Goal: Transaction & Acquisition: Purchase product/service

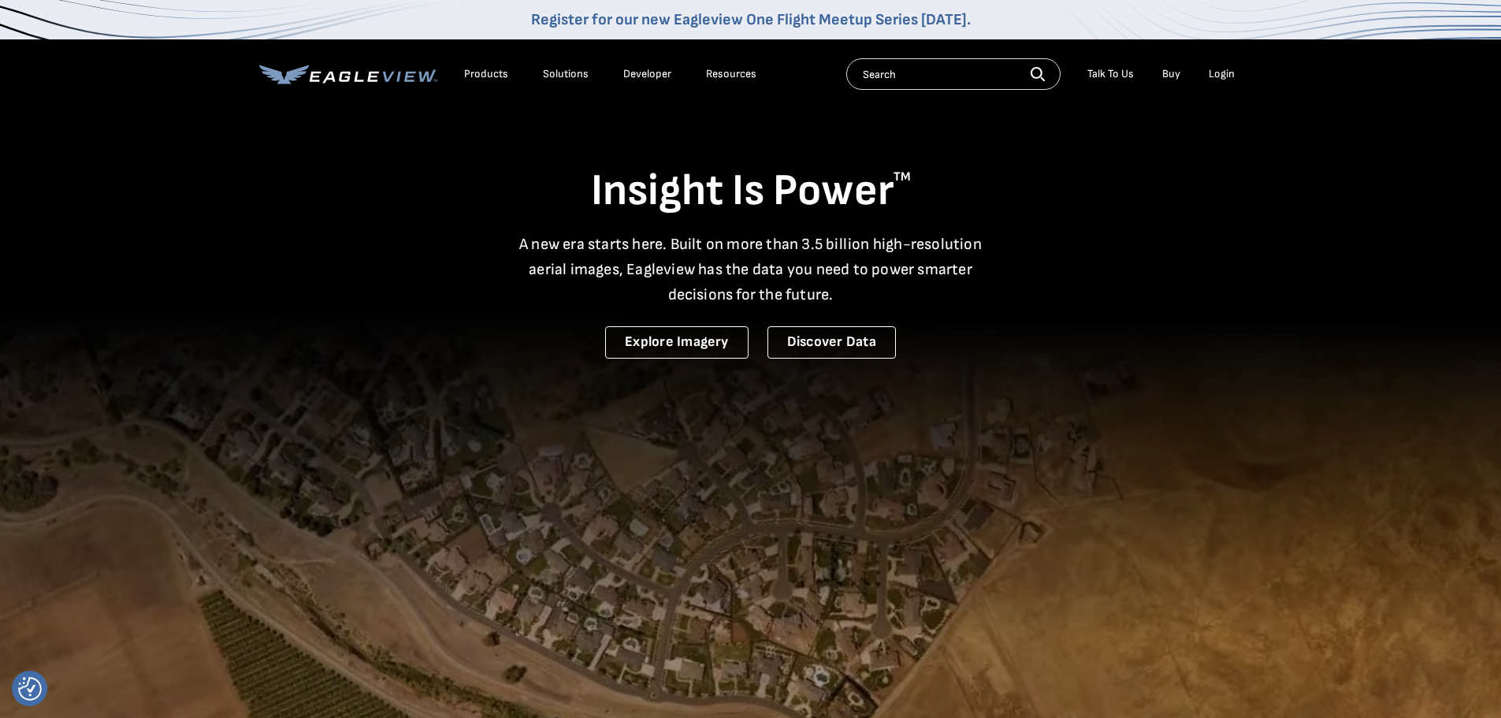
drag, startPoint x: 0, startPoint y: 0, endPoint x: 1211, endPoint y: 80, distance: 1213.3
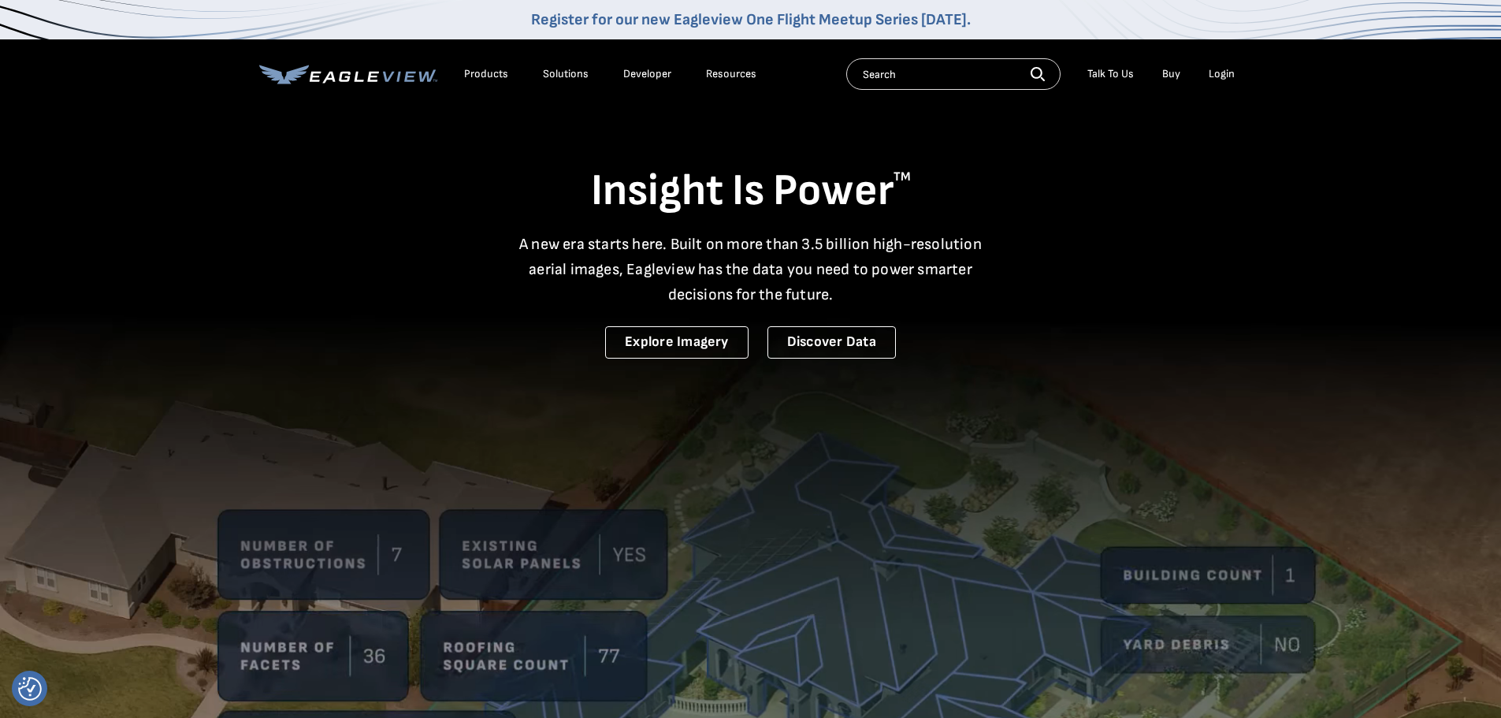
click at [1211, 80] on div "Login" at bounding box center [1221, 74] width 26 height 14
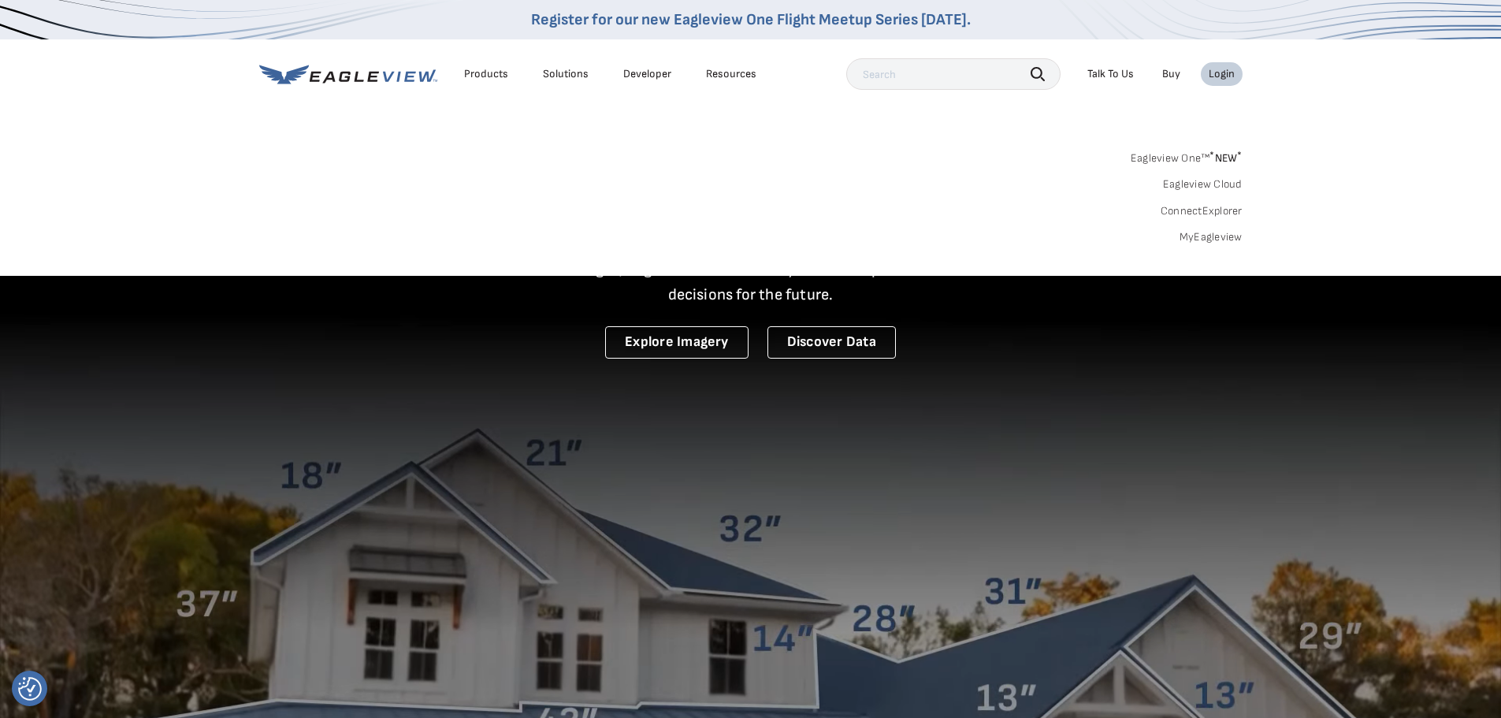
click at [1213, 232] on link "MyEagleview" at bounding box center [1210, 237] width 63 height 14
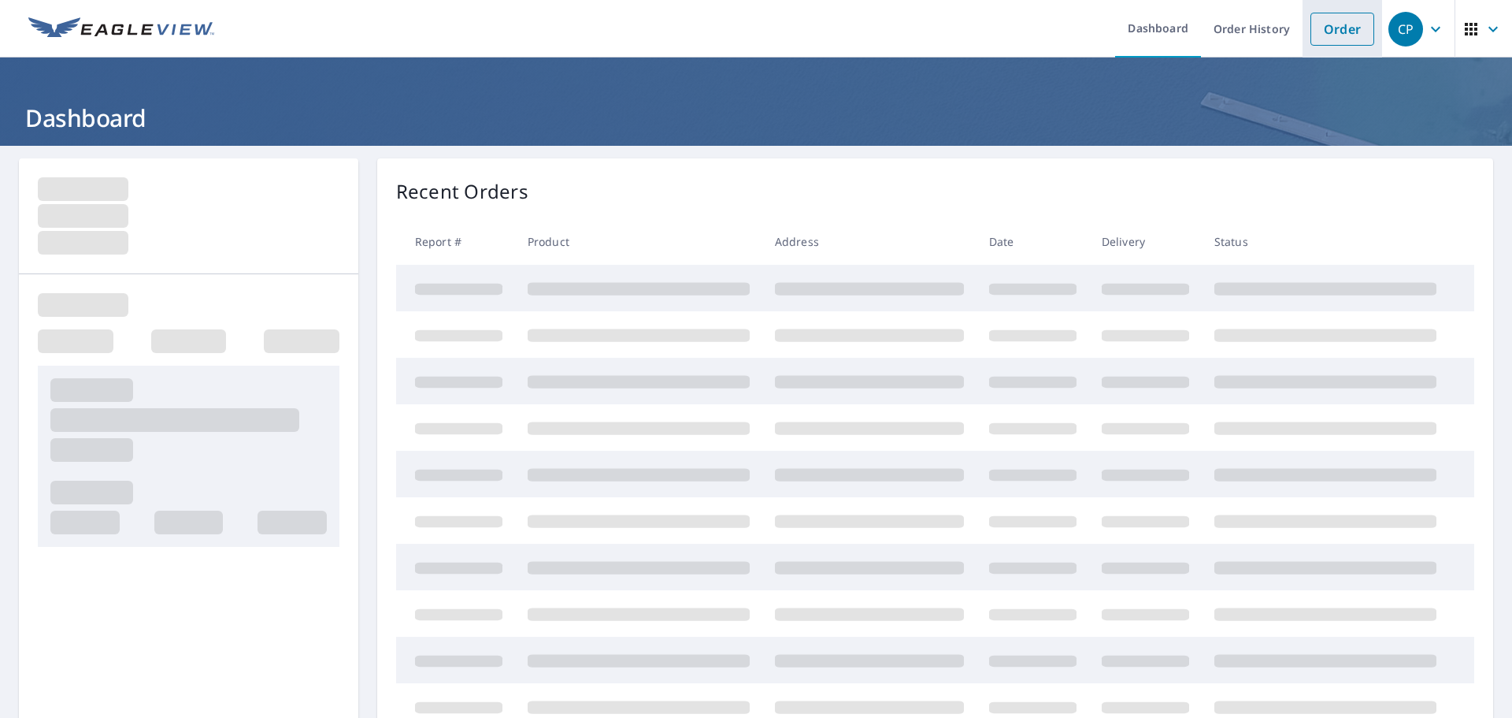
click at [1346, 35] on link "Order" at bounding box center [1343, 29] width 64 height 33
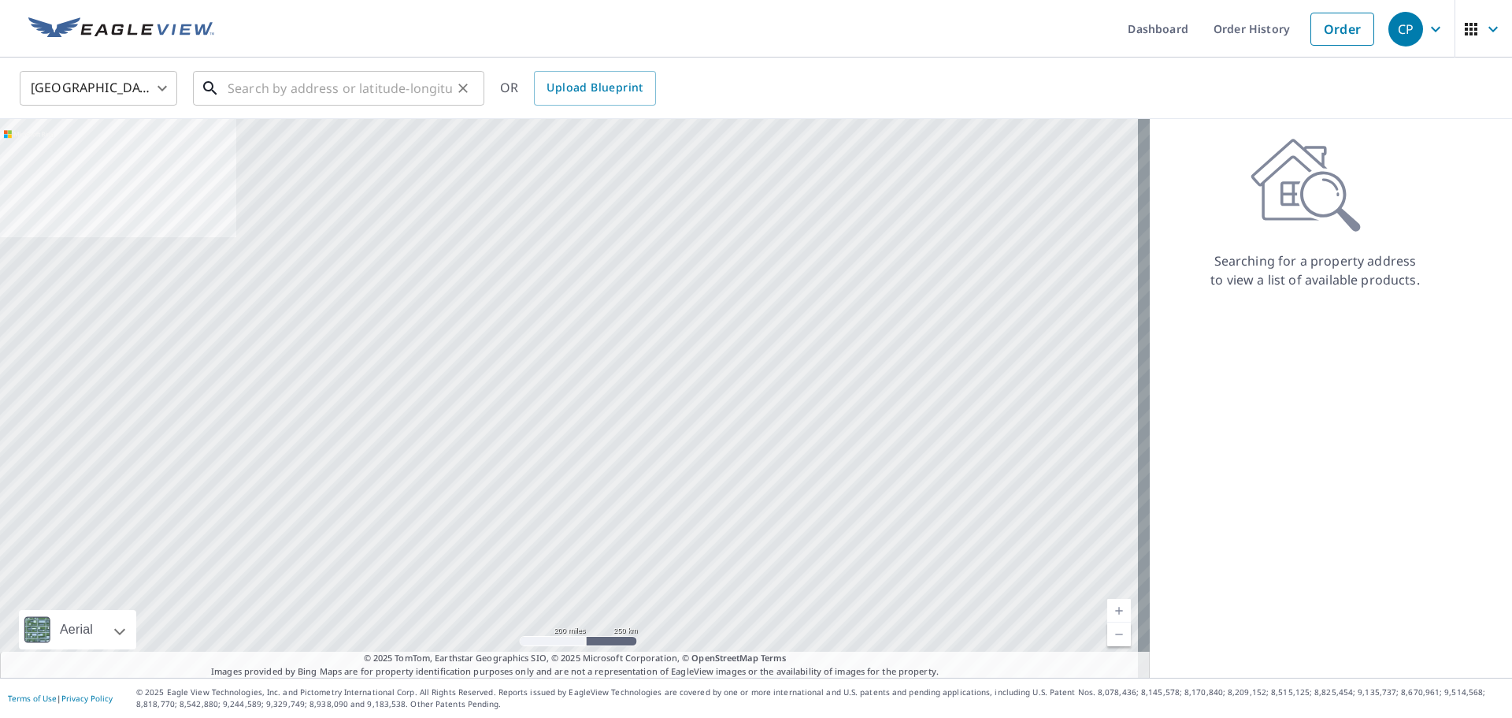
click at [299, 87] on input "text" at bounding box center [340, 88] width 224 height 44
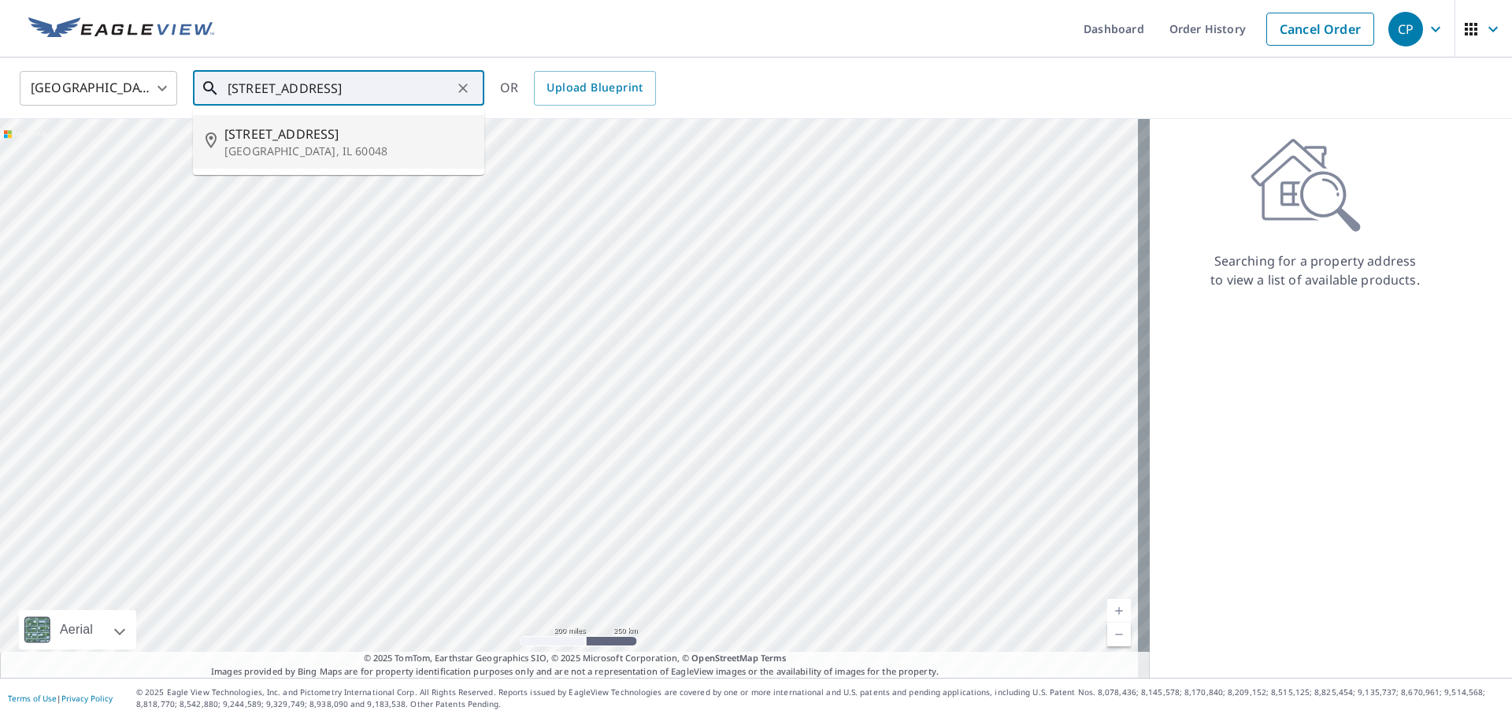
click at [294, 144] on p "Libertyville, IL 60048" at bounding box center [347, 151] width 247 height 16
type input "617 S 4th Ave Libertyville, IL 60048"
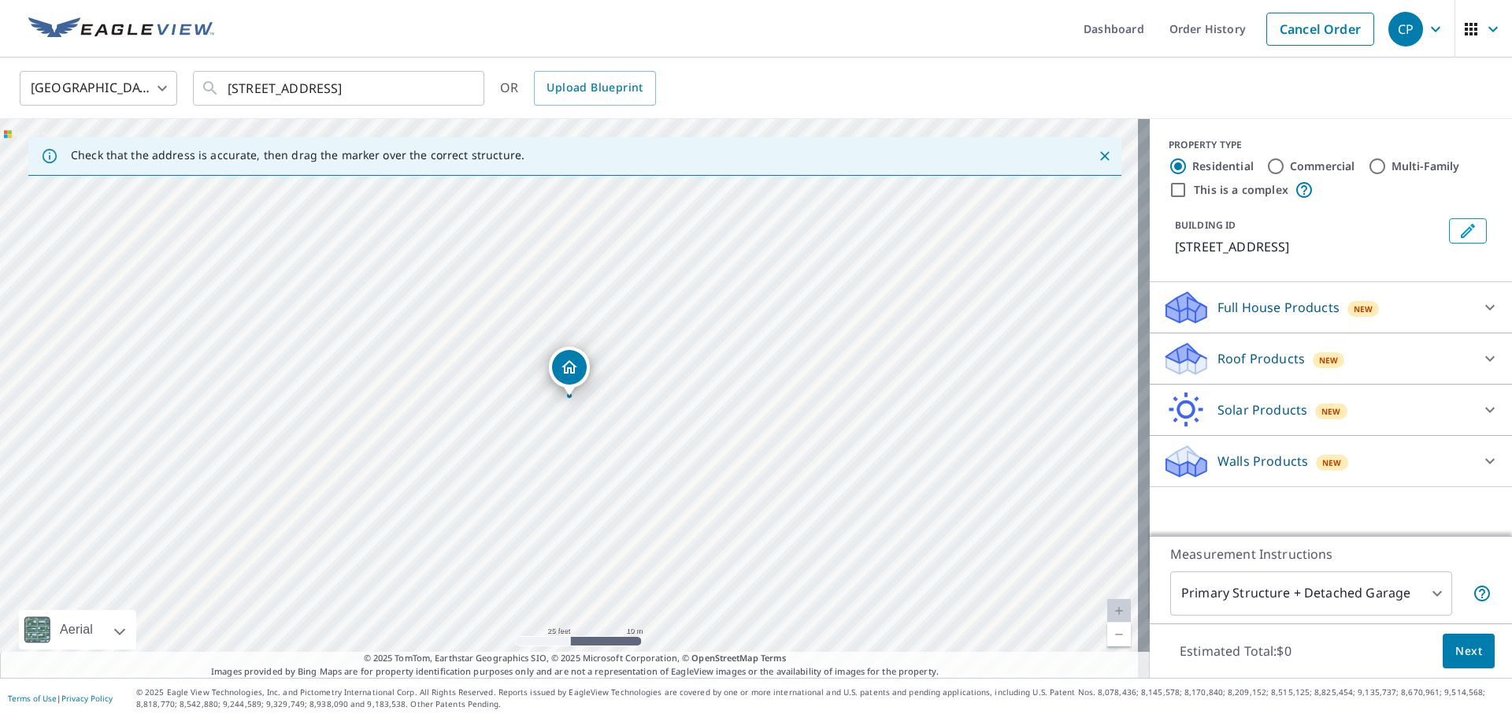
click at [1170, 345] on icon at bounding box center [1186, 358] width 47 height 37
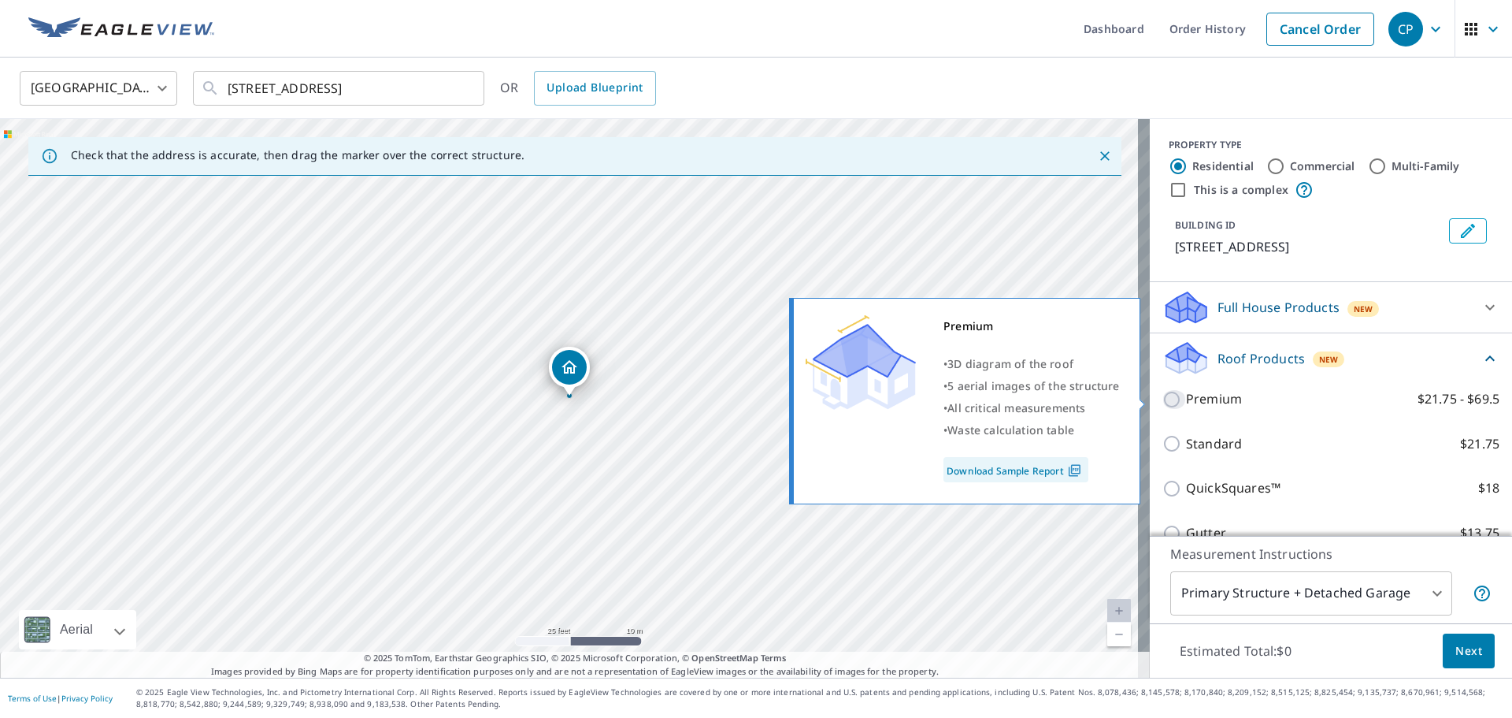
click at [1165, 394] on input "Premium $21.75 - $69.5" at bounding box center [1175, 399] width 24 height 19
checkbox input "true"
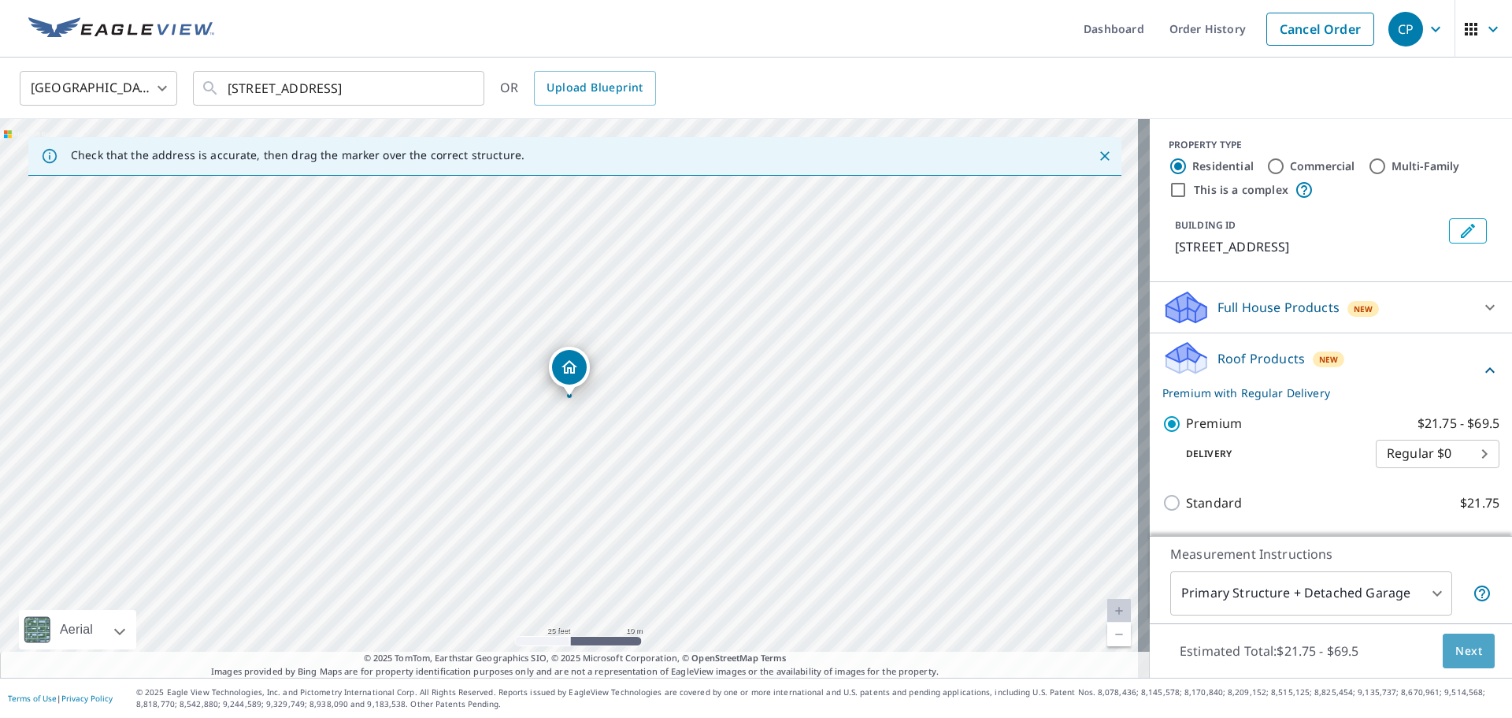
click at [1470, 657] on span "Next" at bounding box center [1469, 651] width 27 height 20
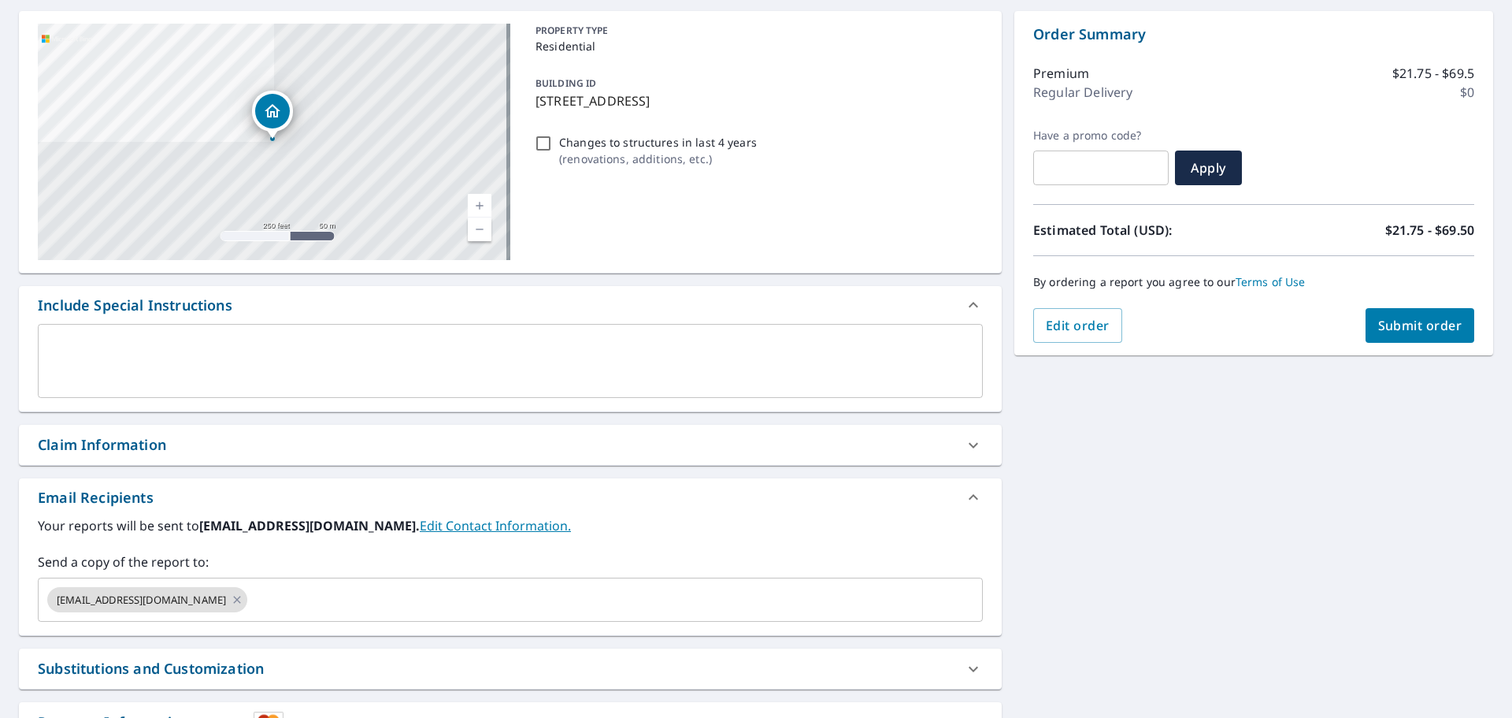
scroll to position [274, 0]
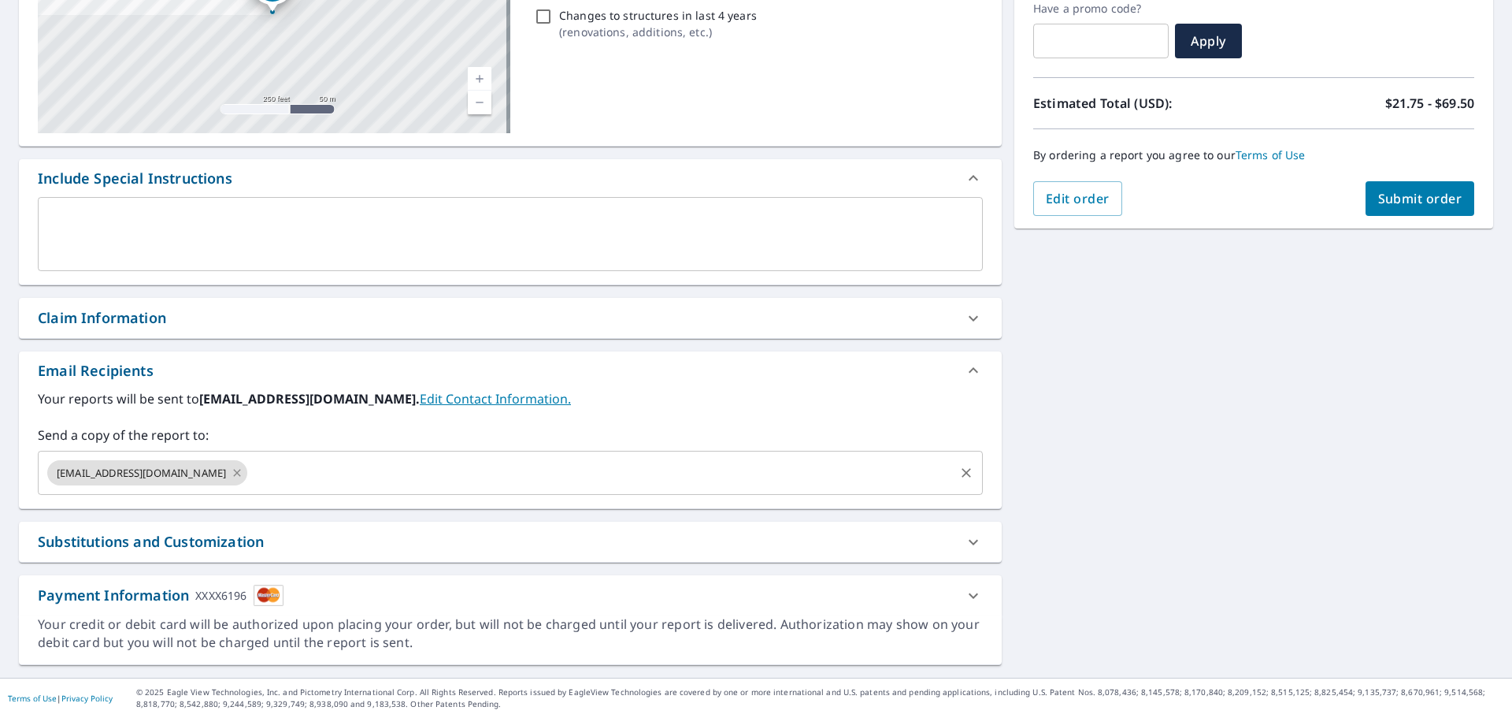
click at [231, 473] on icon at bounding box center [237, 472] width 13 height 17
checkbox input "true"
click at [215, 474] on input "text" at bounding box center [498, 473] width 907 height 30
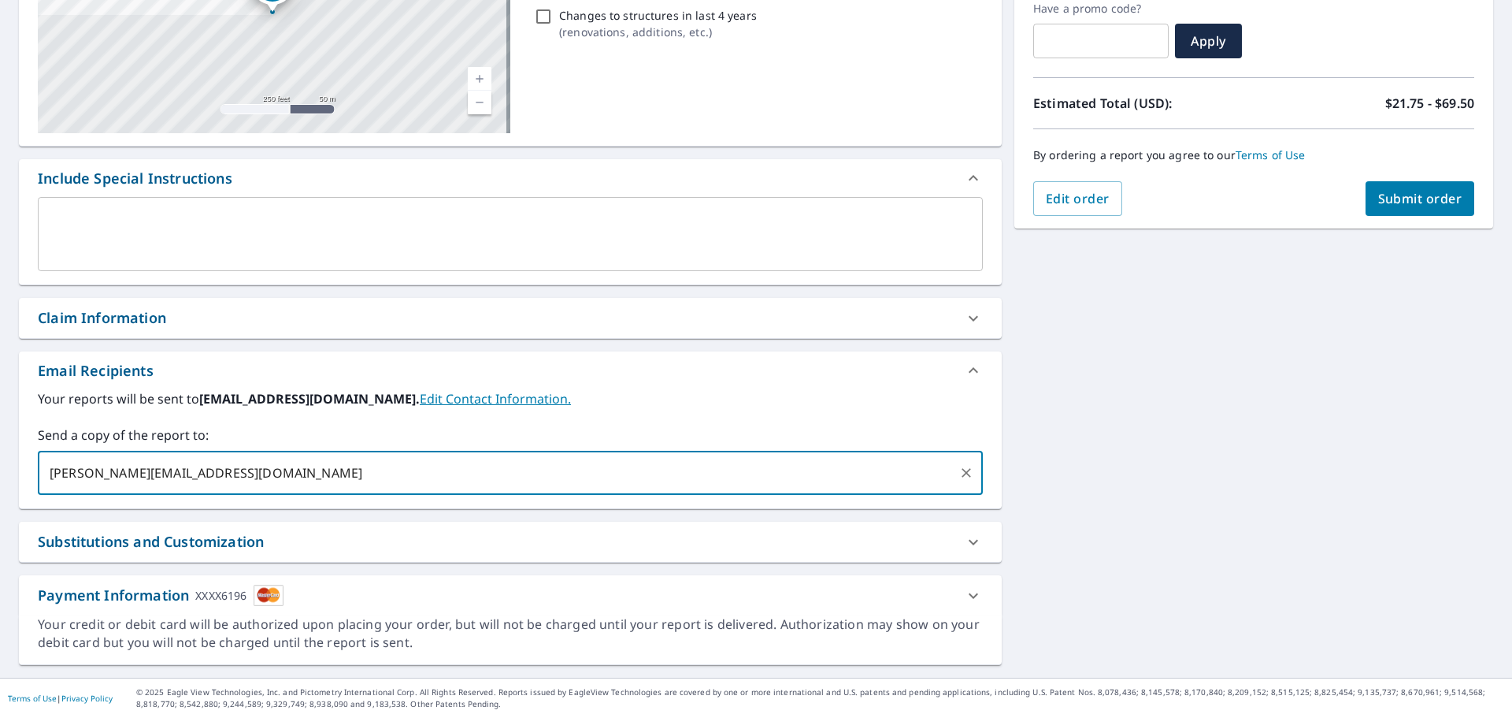
type input "ryan@countrysideroofinginc.com"
click at [1386, 188] on button "Submit order" at bounding box center [1420, 198] width 109 height 35
checkbox input "true"
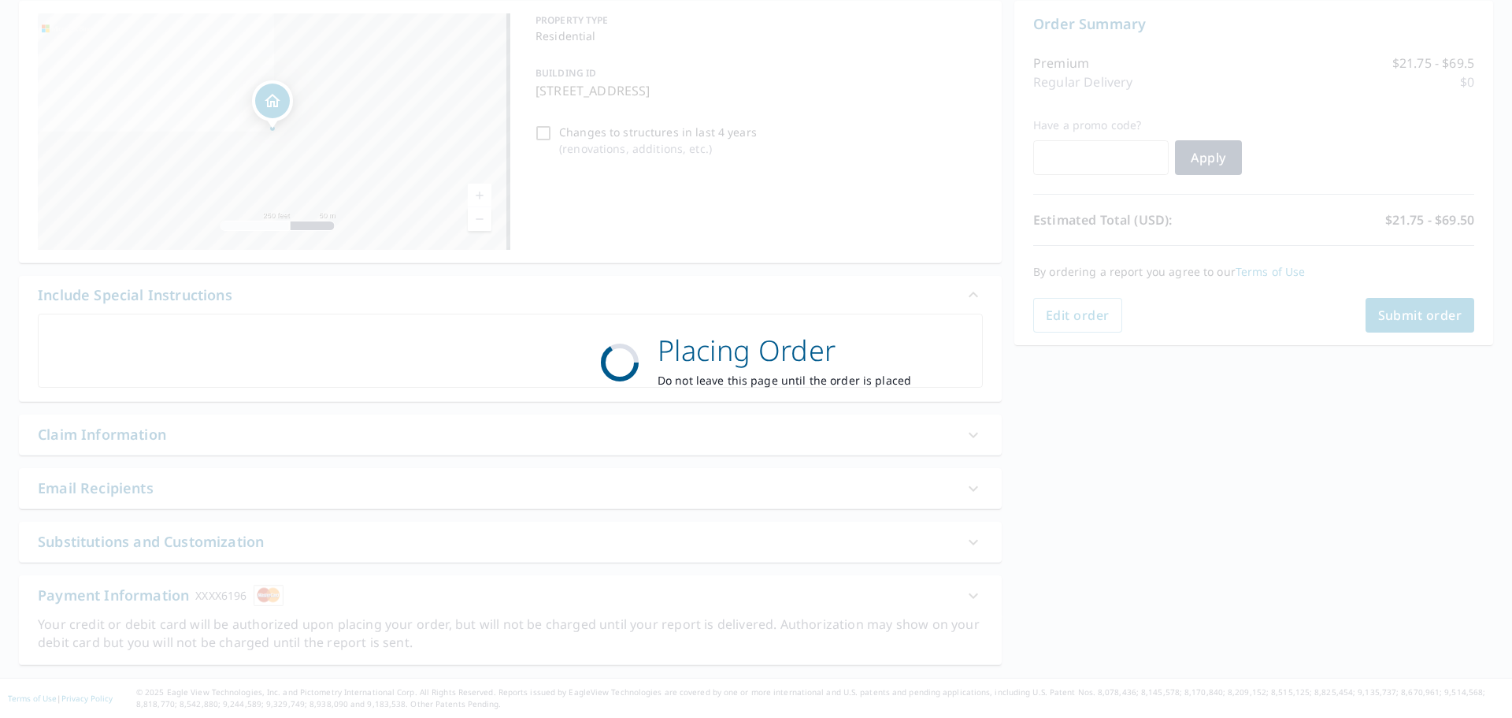
scroll to position [158, 0]
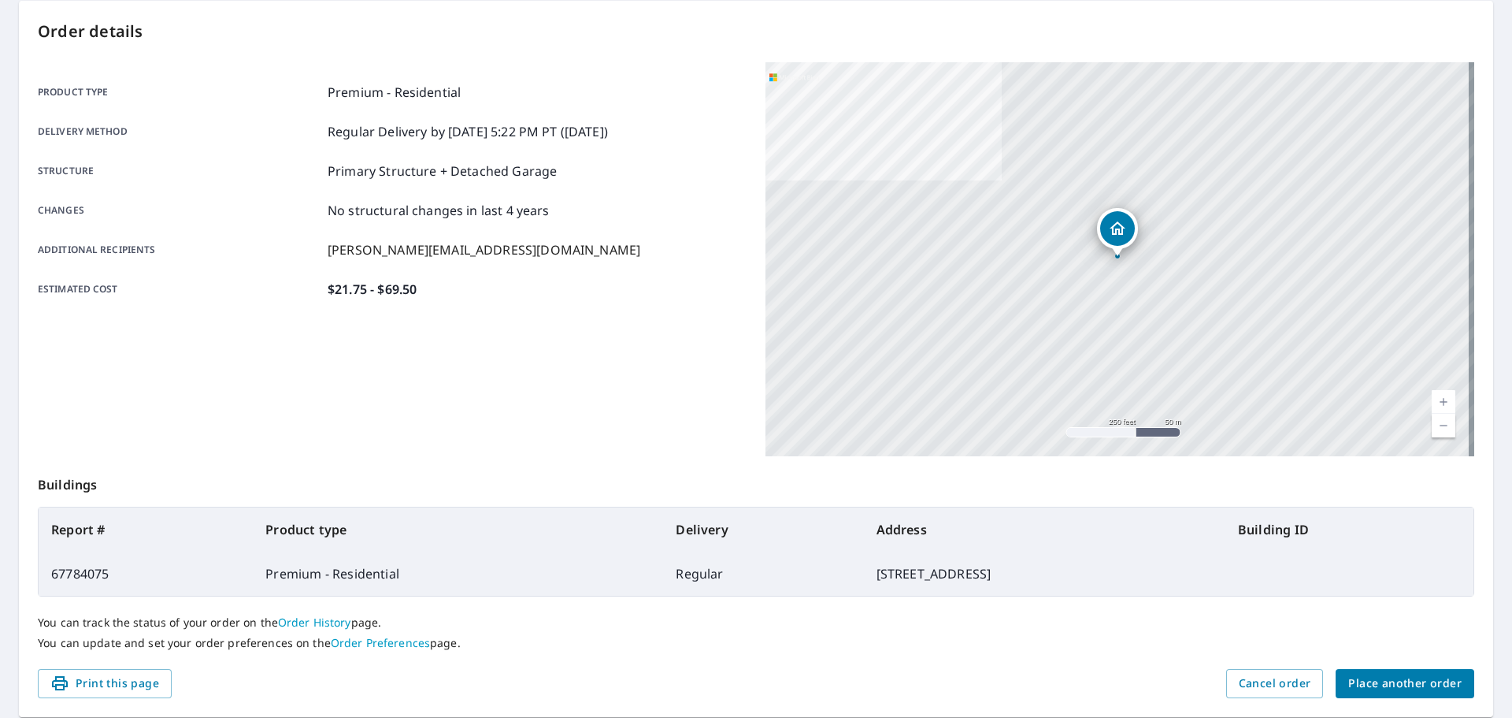
click at [1404, 677] on span "Place another order" at bounding box center [1405, 683] width 113 height 20
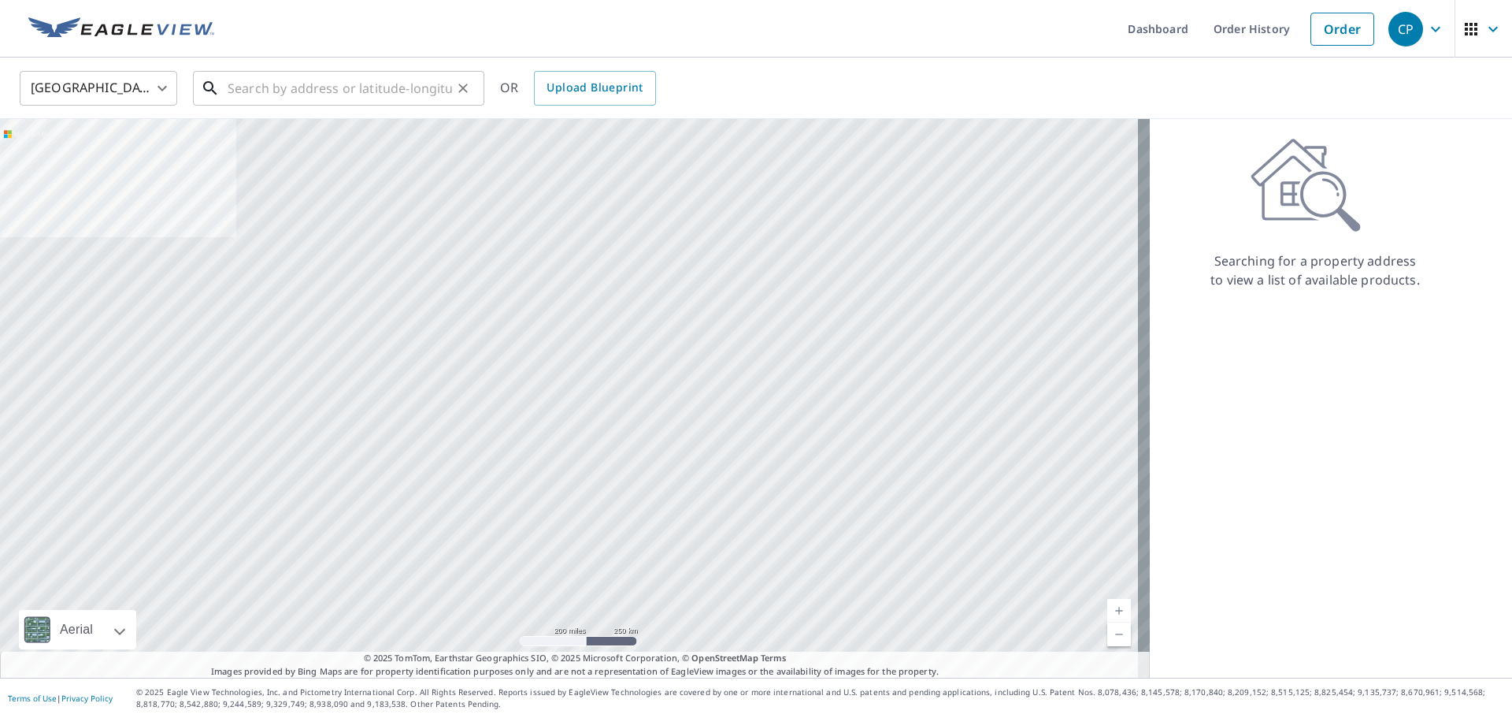
click at [422, 89] on input "text" at bounding box center [340, 88] width 224 height 44
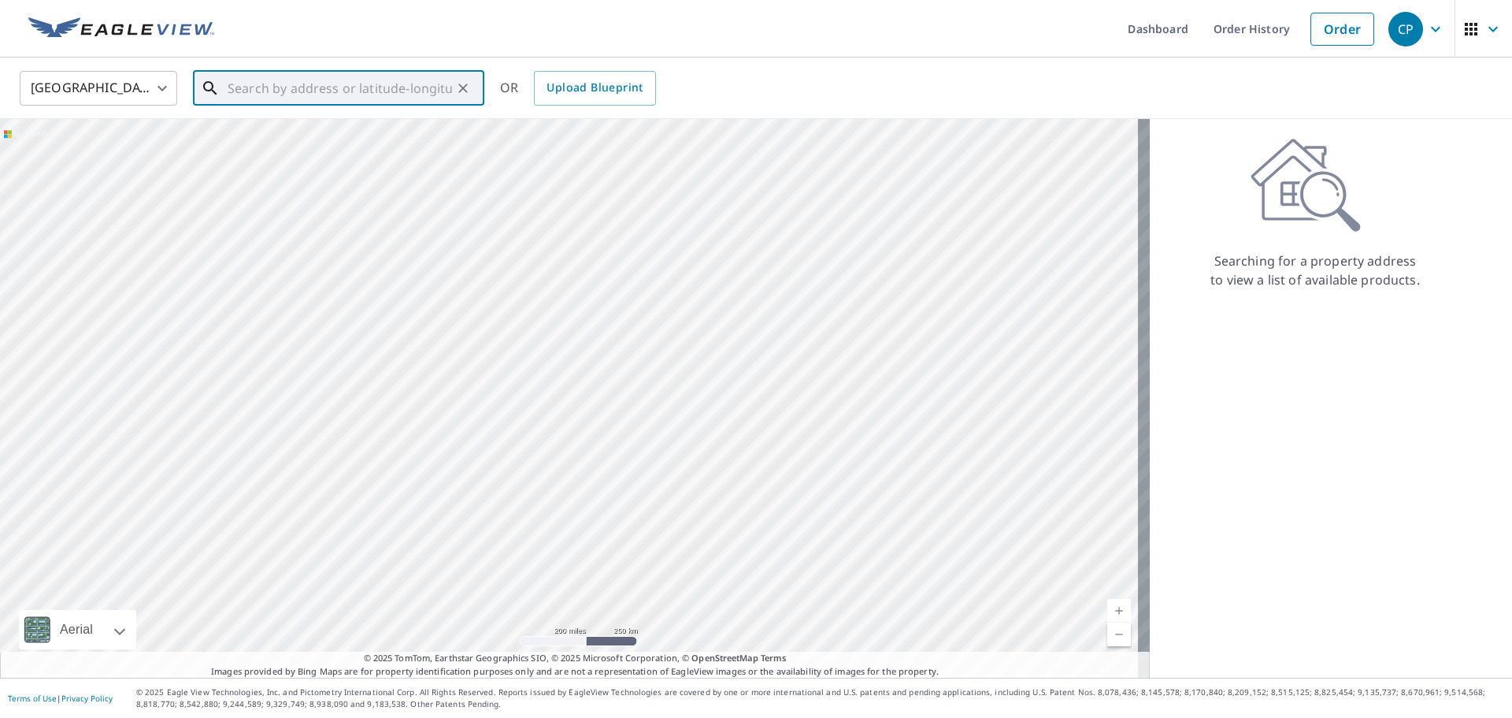
paste input "245 W Millers Rd"
click at [294, 154] on p "Des Plaines, IL 60016" at bounding box center [347, 151] width 247 height 16
type input "245 W Millers Rd Des Plaines, IL 60016"
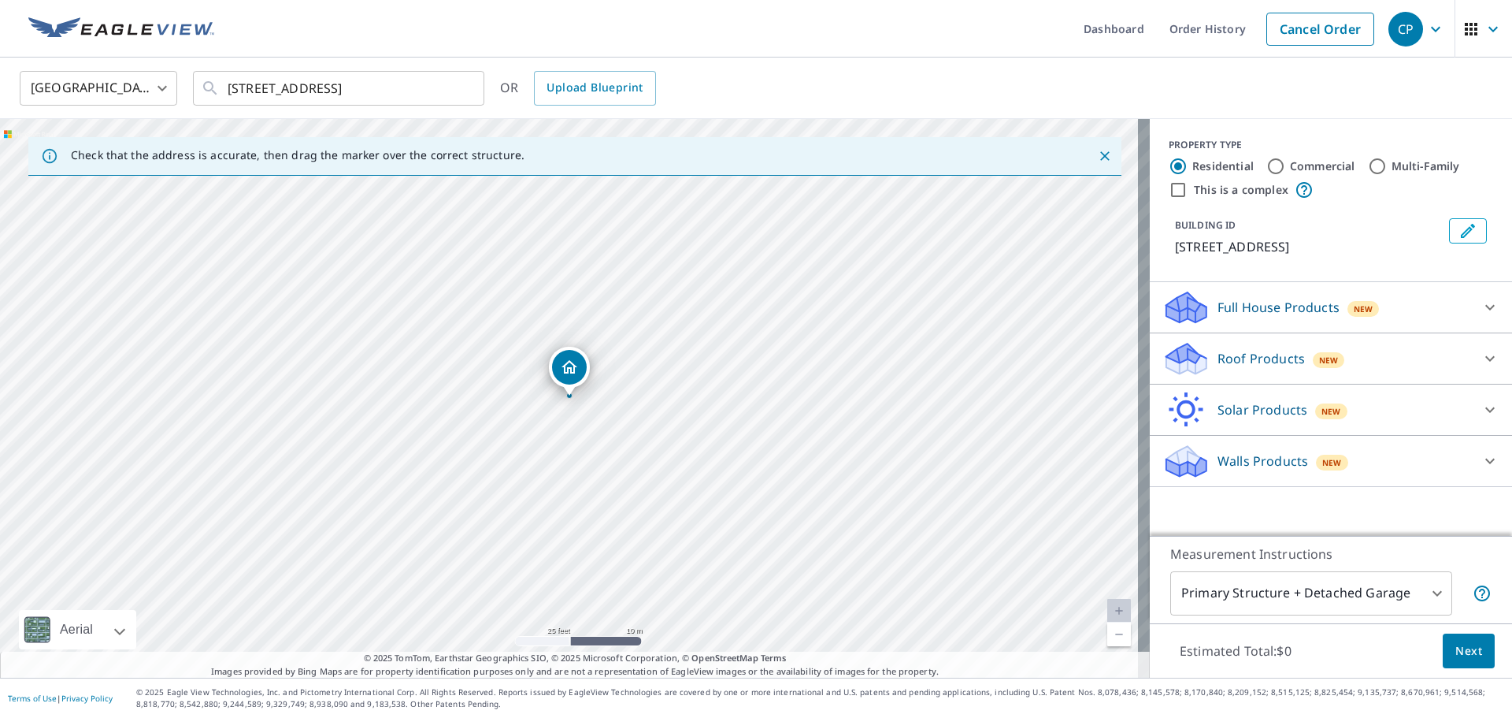
click at [1193, 362] on icon at bounding box center [1187, 363] width 40 height 19
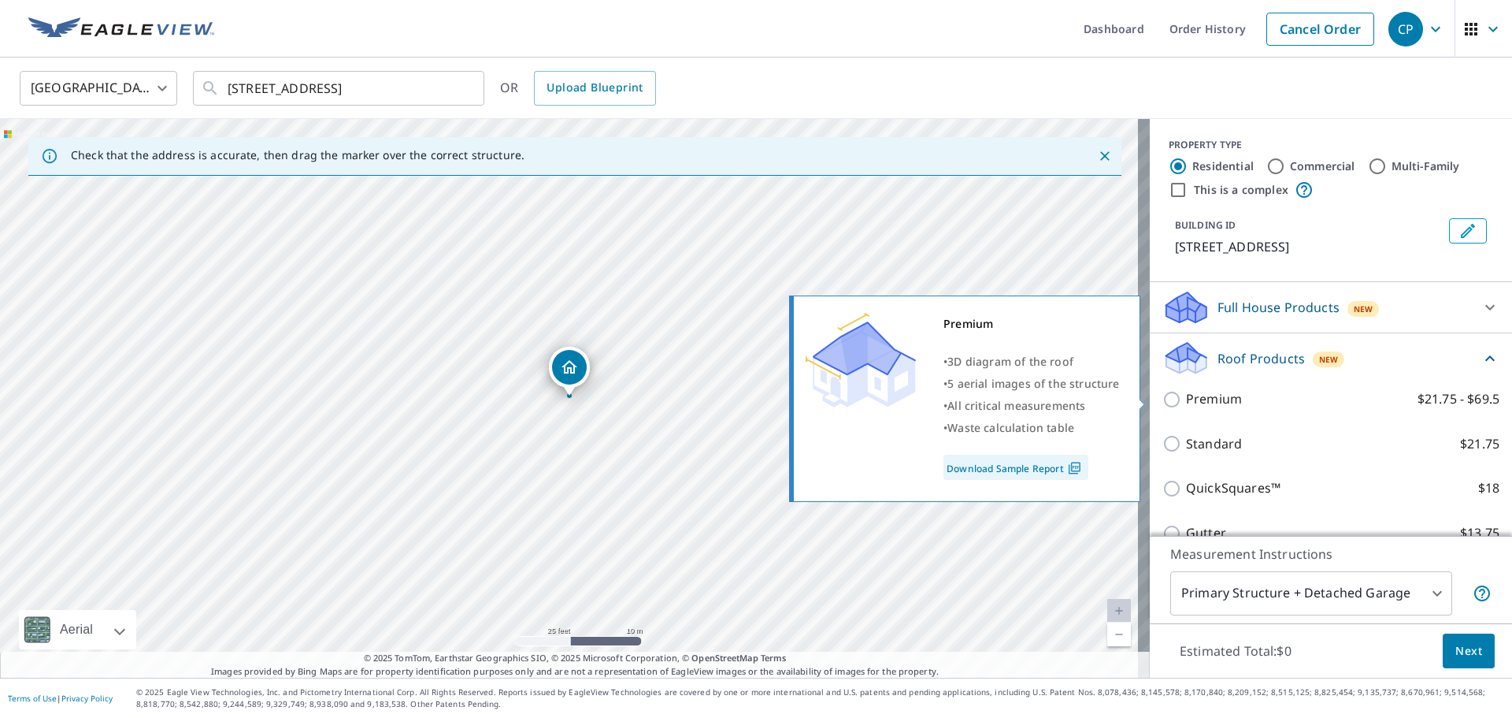
click at [1163, 399] on input "Premium $21.75 - $69.5" at bounding box center [1175, 399] width 24 height 19
checkbox input "true"
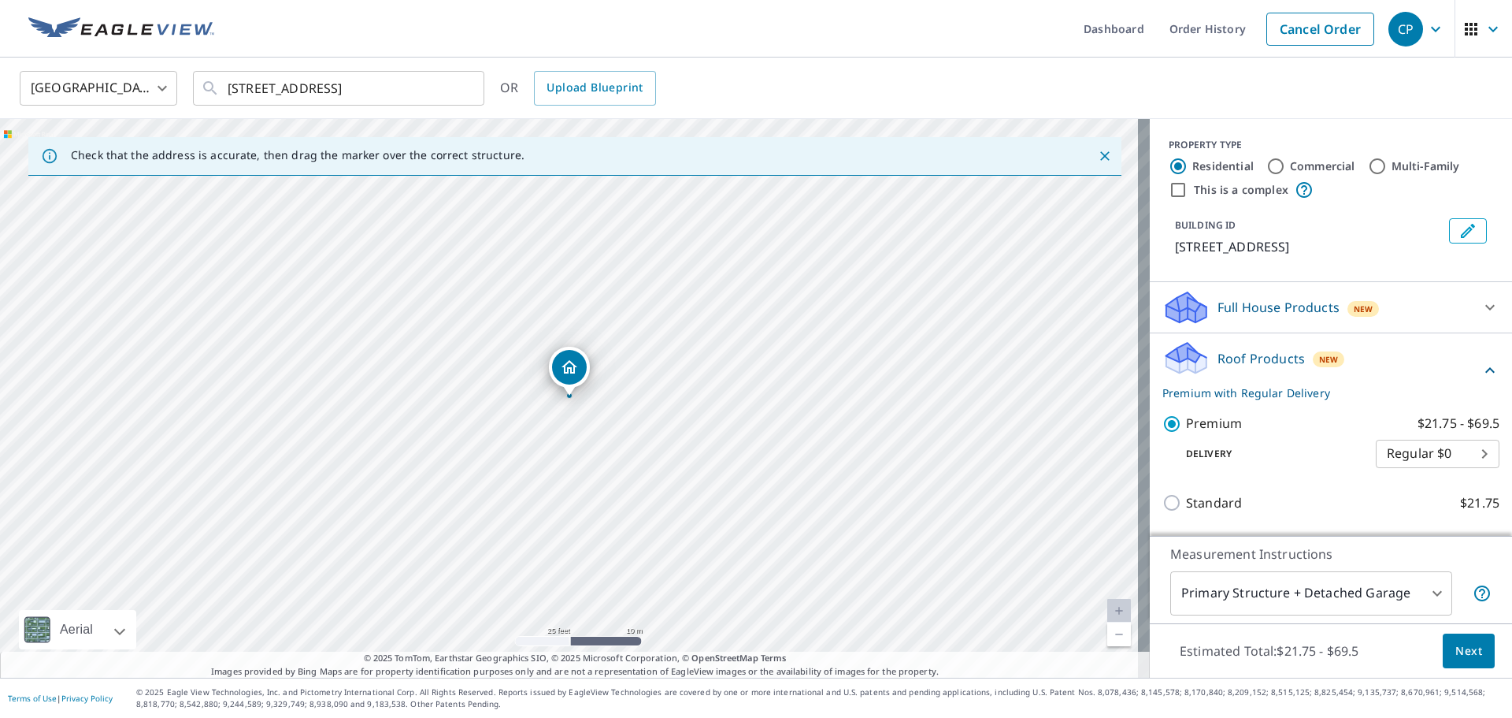
click at [1456, 654] on span "Next" at bounding box center [1469, 651] width 27 height 20
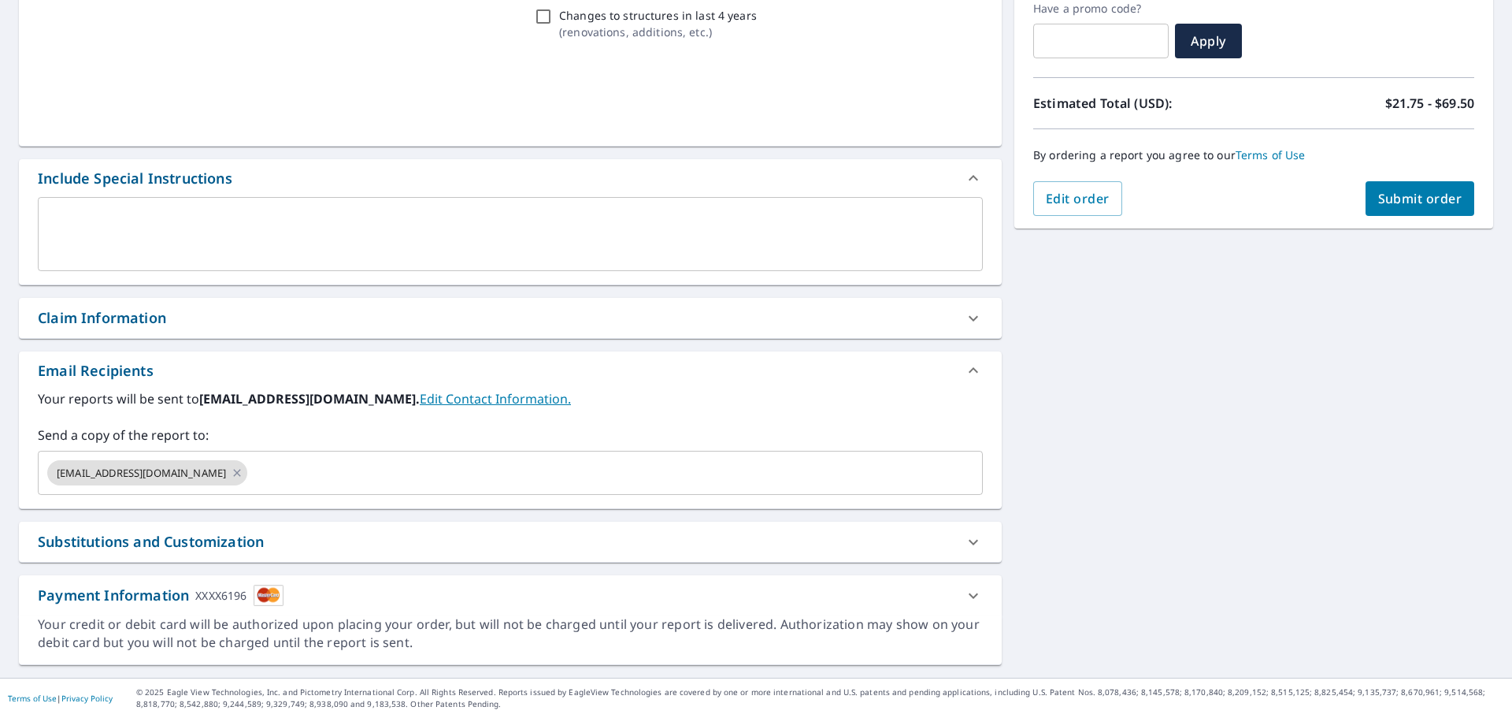
scroll to position [274, 0]
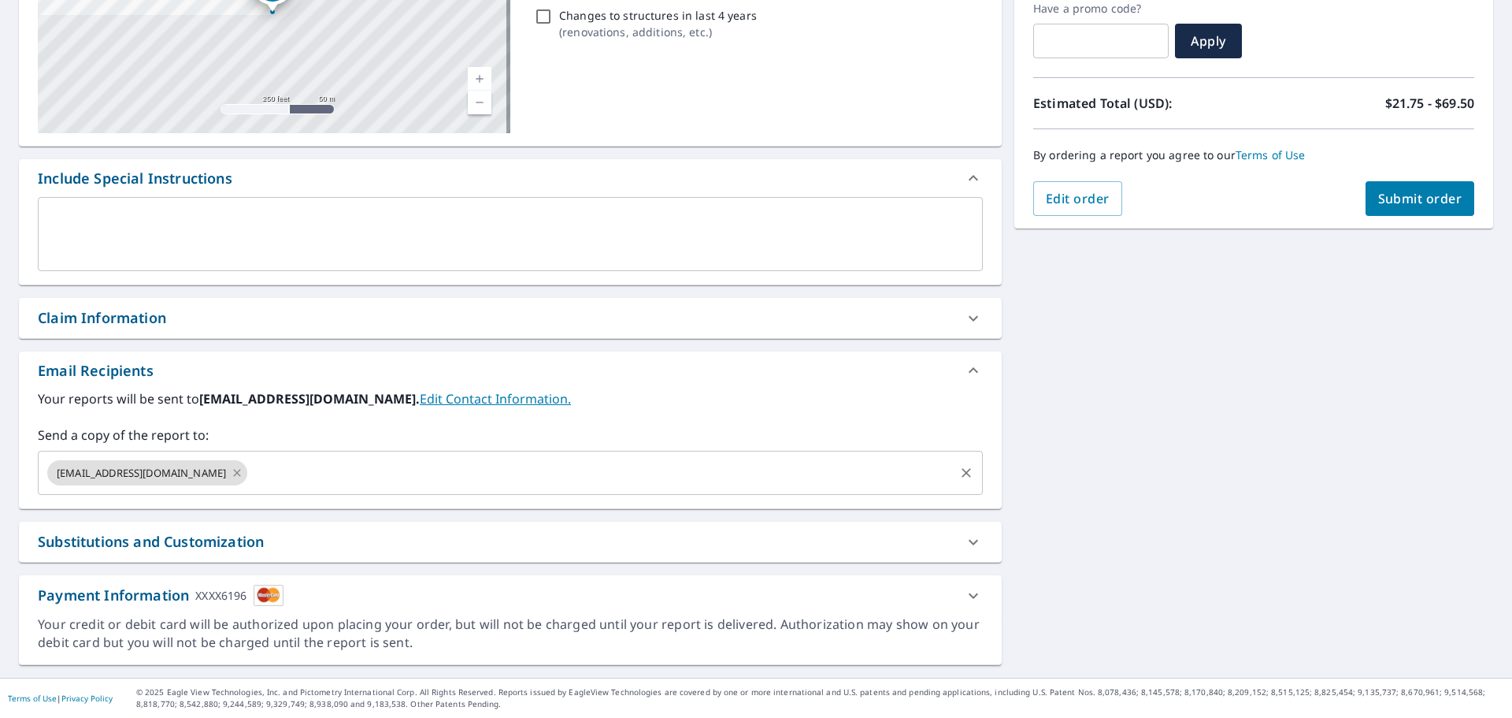
click at [231, 472] on icon at bounding box center [237, 472] width 13 height 17
checkbox input "true"
click at [195, 470] on input "text" at bounding box center [498, 473] width 907 height 30
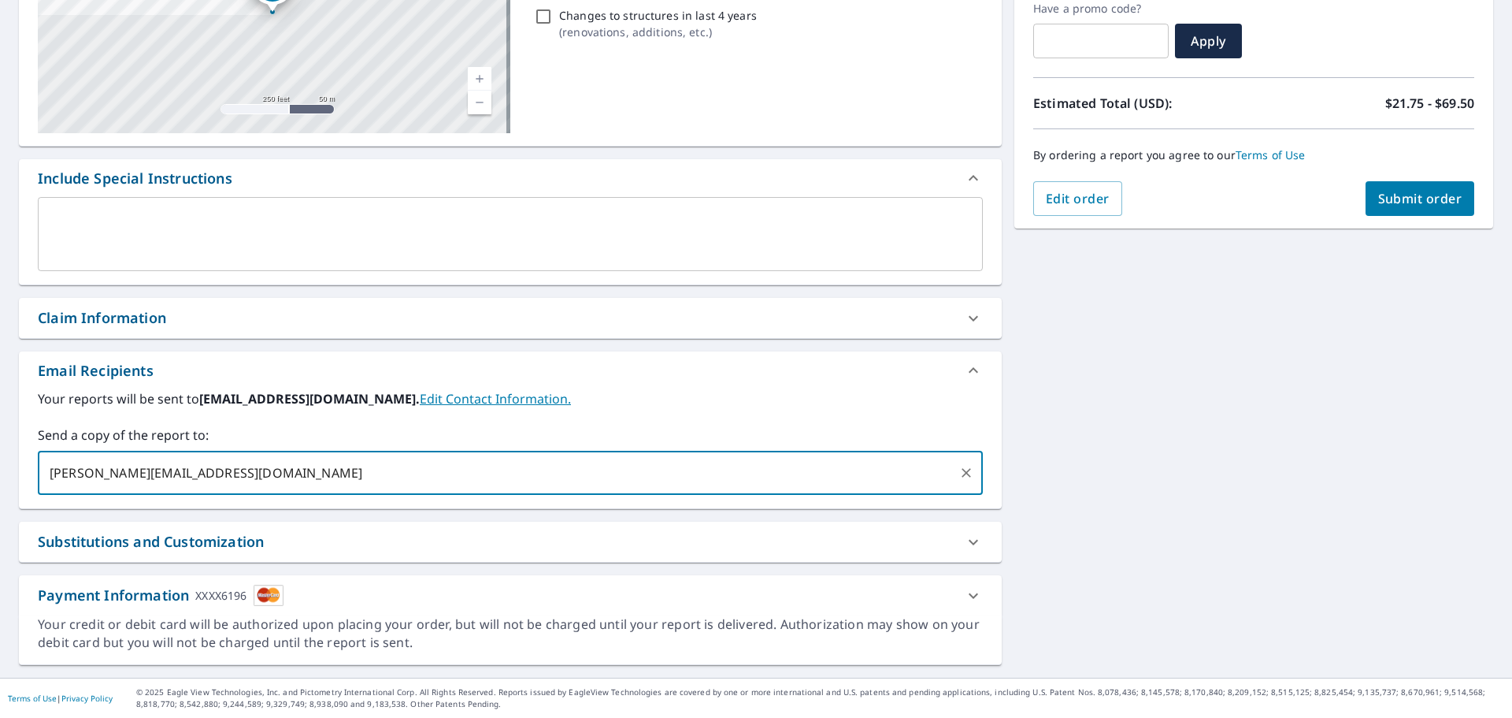
type input "george@countrysideroofinginc.com"
click at [1406, 199] on span "Submit order" at bounding box center [1420, 198] width 84 height 17
checkbox input "true"
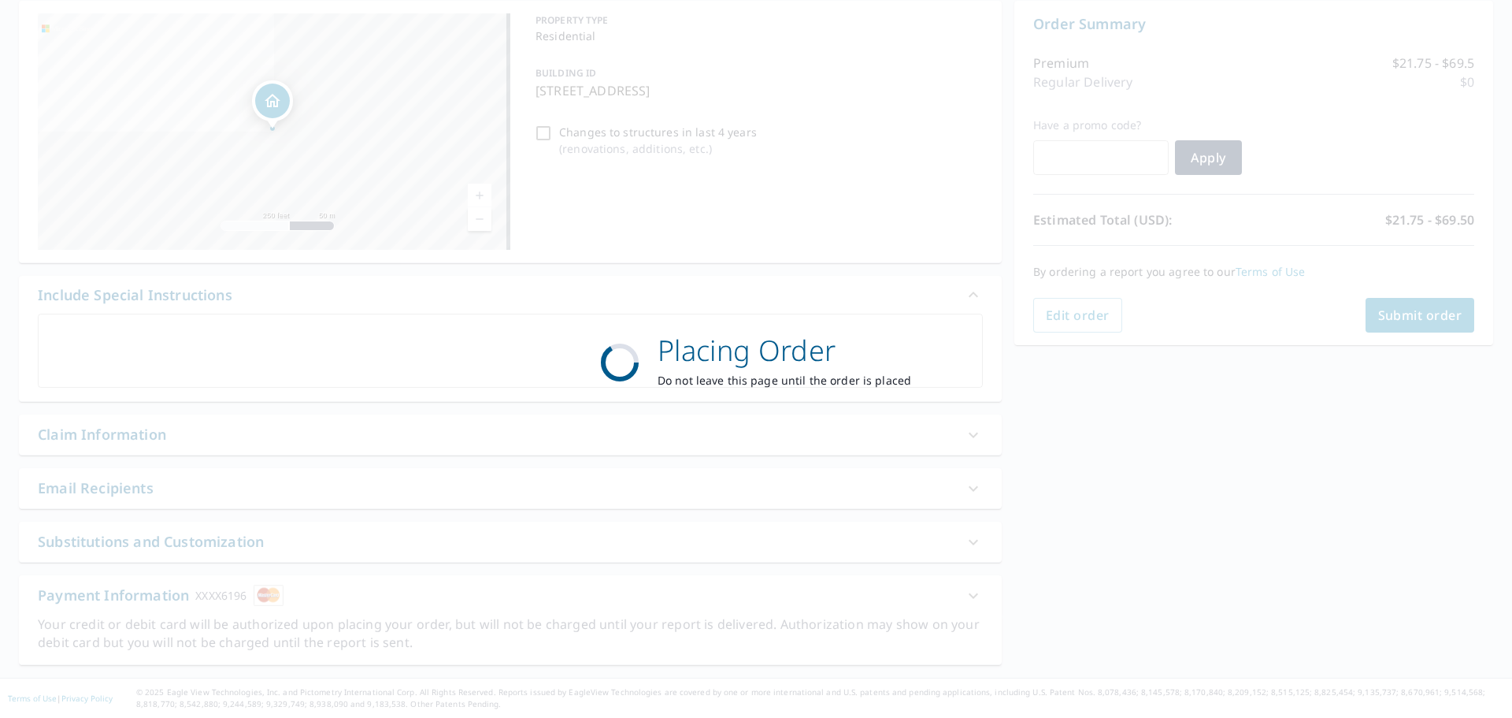
scroll to position [158, 0]
